Goal: Check status

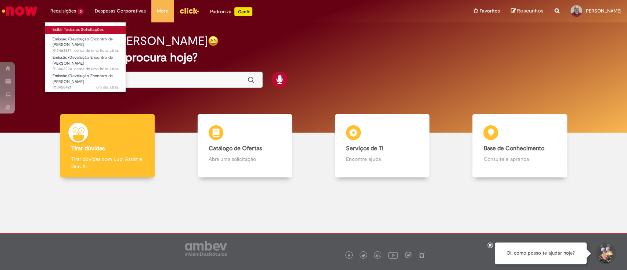
click at [68, 28] on link "Exibir Todas as Solicitações" at bounding box center [85, 30] width 81 height 8
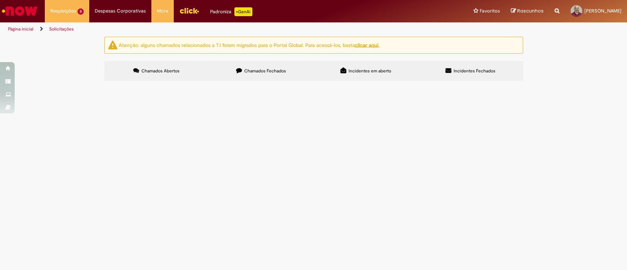
click at [0, 0] on span "REFUGO - Cobrança Jul/2025" at bounding box center [0, 0] width 0 height 0
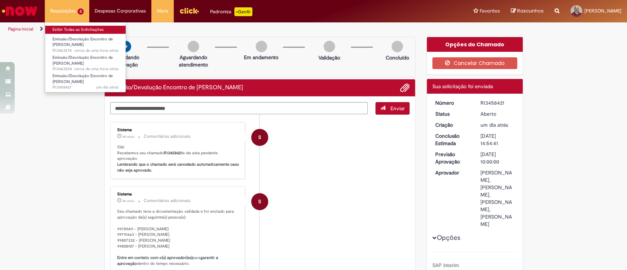
click at [62, 29] on link "Exibir Todas as Solicitações" at bounding box center [85, 30] width 81 height 8
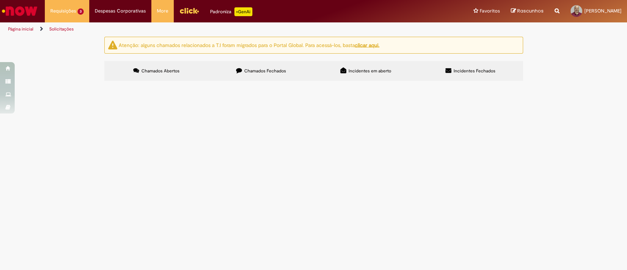
click at [0, 0] on span "Cobrança Anomalias Empurrada 01-07 até 31-07 - [GEOGRAPHIC_DATA]" at bounding box center [0, 0] width 0 height 0
